Goal: Navigation & Orientation: Find specific page/section

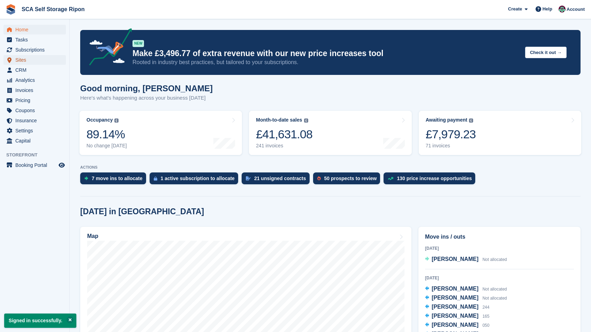
click at [31, 59] on span "Sites" at bounding box center [36, 60] width 42 height 10
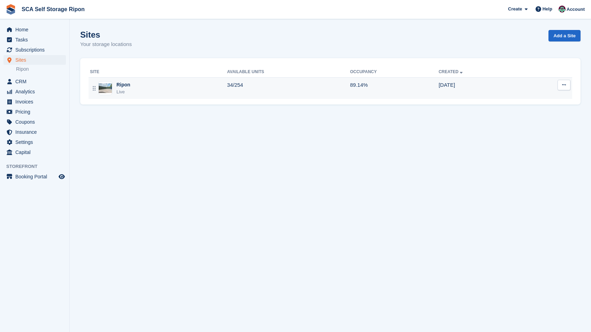
click at [177, 87] on div "Ripon Live" at bounding box center [158, 88] width 137 height 14
